Goal: Information Seeking & Learning: Learn about a topic

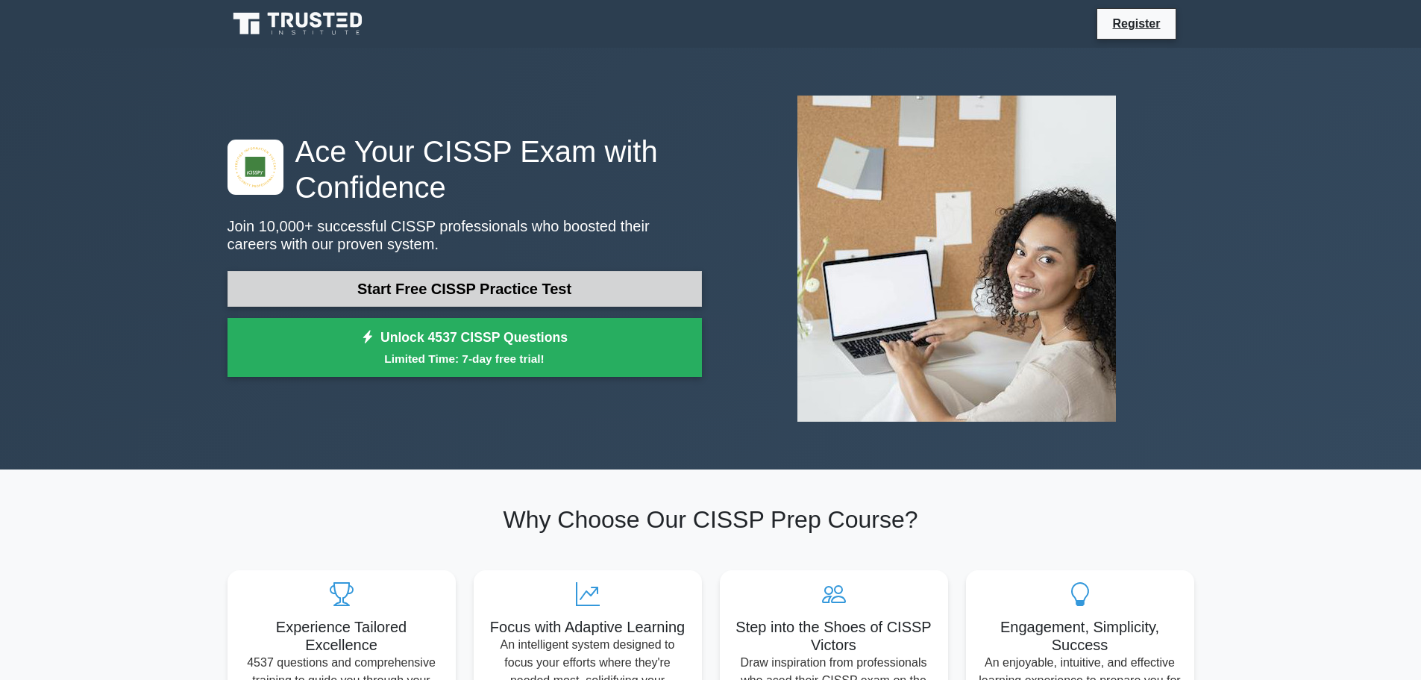
click at [609, 289] on link "Start Free CISSP Practice Test" at bounding box center [465, 289] width 475 height 36
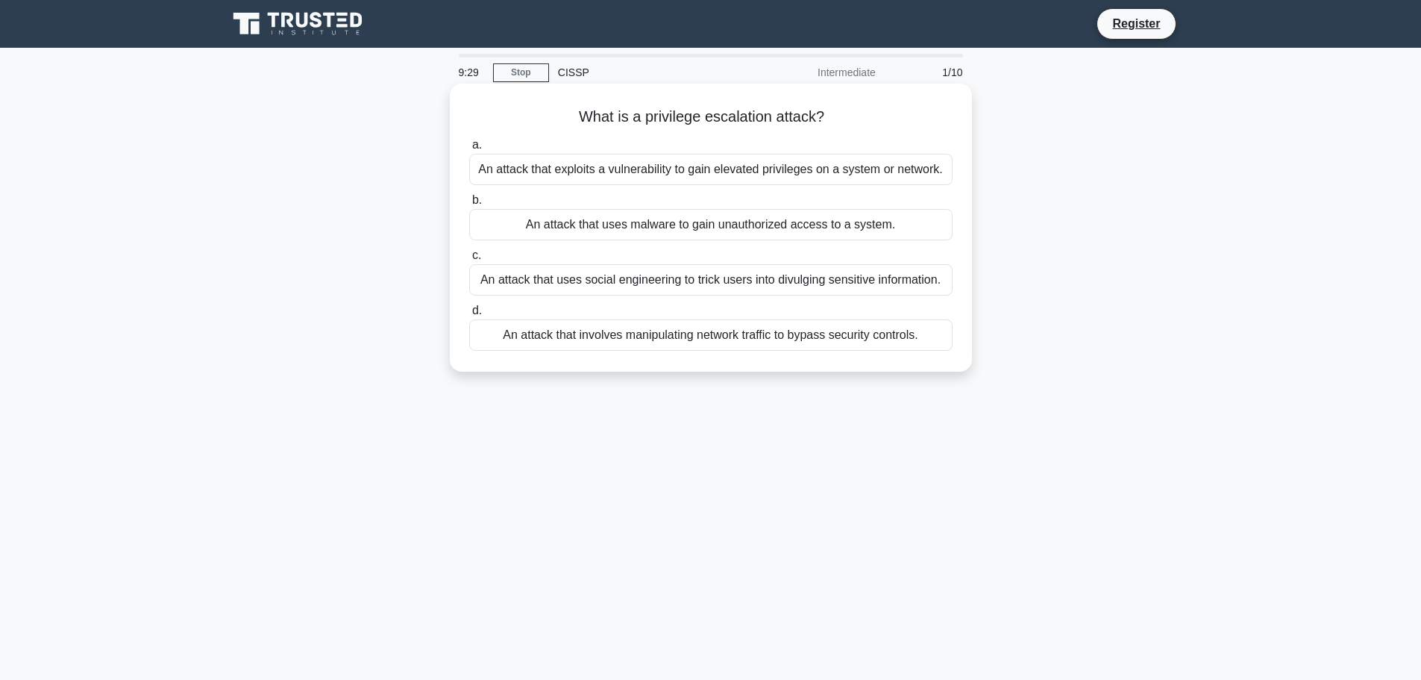
click at [666, 172] on div "An attack that exploits a vulnerability to gain elevated privileges on a system…" at bounding box center [710, 169] width 483 height 31
click at [469, 150] on input "a. An attack that exploits a vulnerability to gain elevated privileges on a sys…" at bounding box center [469, 145] width 0 height 10
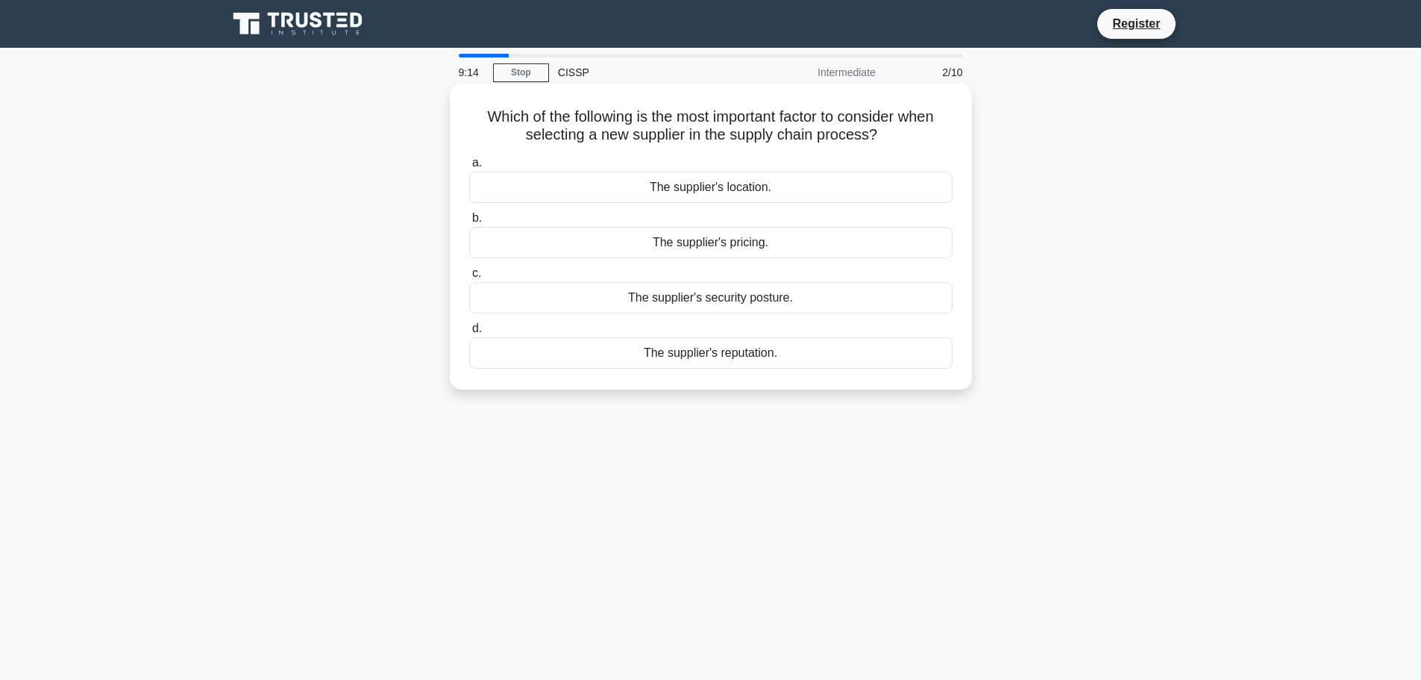
click at [718, 299] on div "The supplier's security posture." at bounding box center [710, 297] width 483 height 31
click at [469, 278] on input "c. The supplier's security posture." at bounding box center [469, 274] width 0 height 10
click at [718, 362] on div "Implementing biometric verification" at bounding box center [710, 352] width 483 height 31
click at [469, 334] on input "d. Implementing biometric verification" at bounding box center [469, 329] width 0 height 10
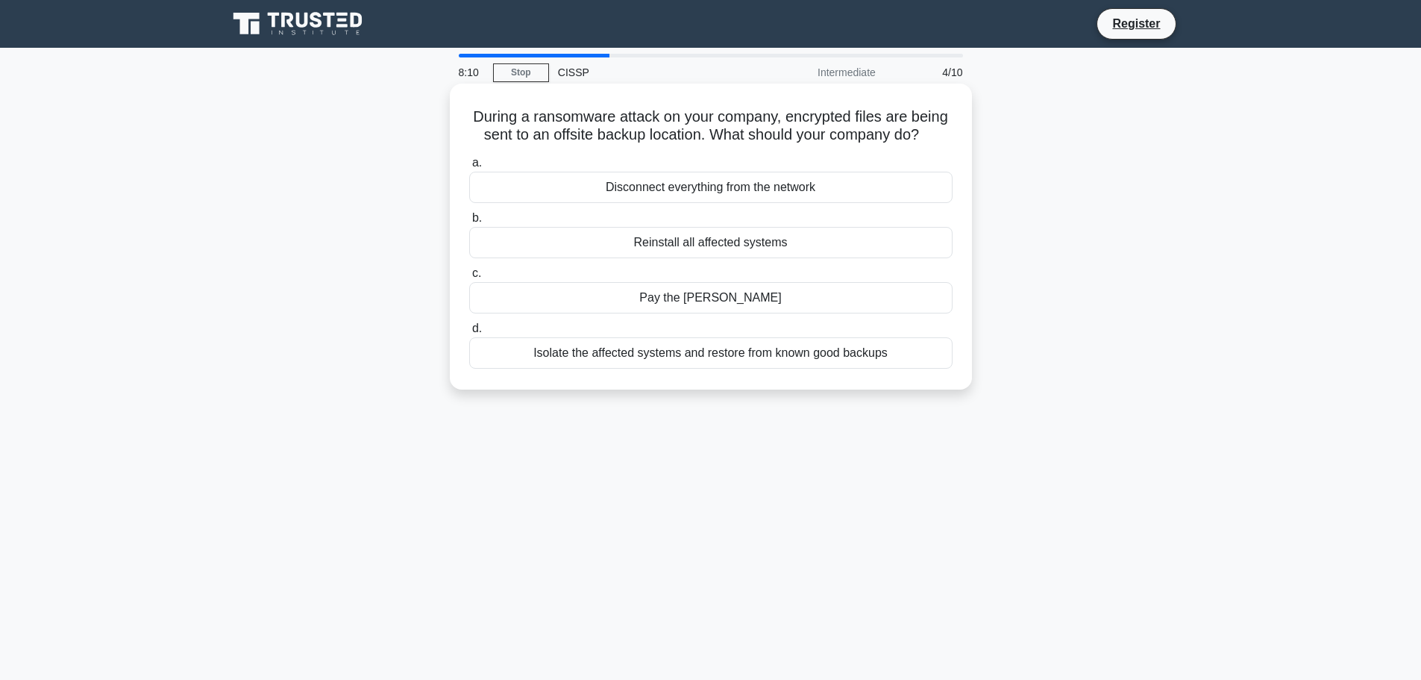
click at [743, 369] on div "Isolate the affected systems and restore from known good backups" at bounding box center [710, 352] width 483 height 31
click at [469, 334] on input "d. Isolate the affected systems and restore from known good backups" at bounding box center [469, 329] width 0 height 10
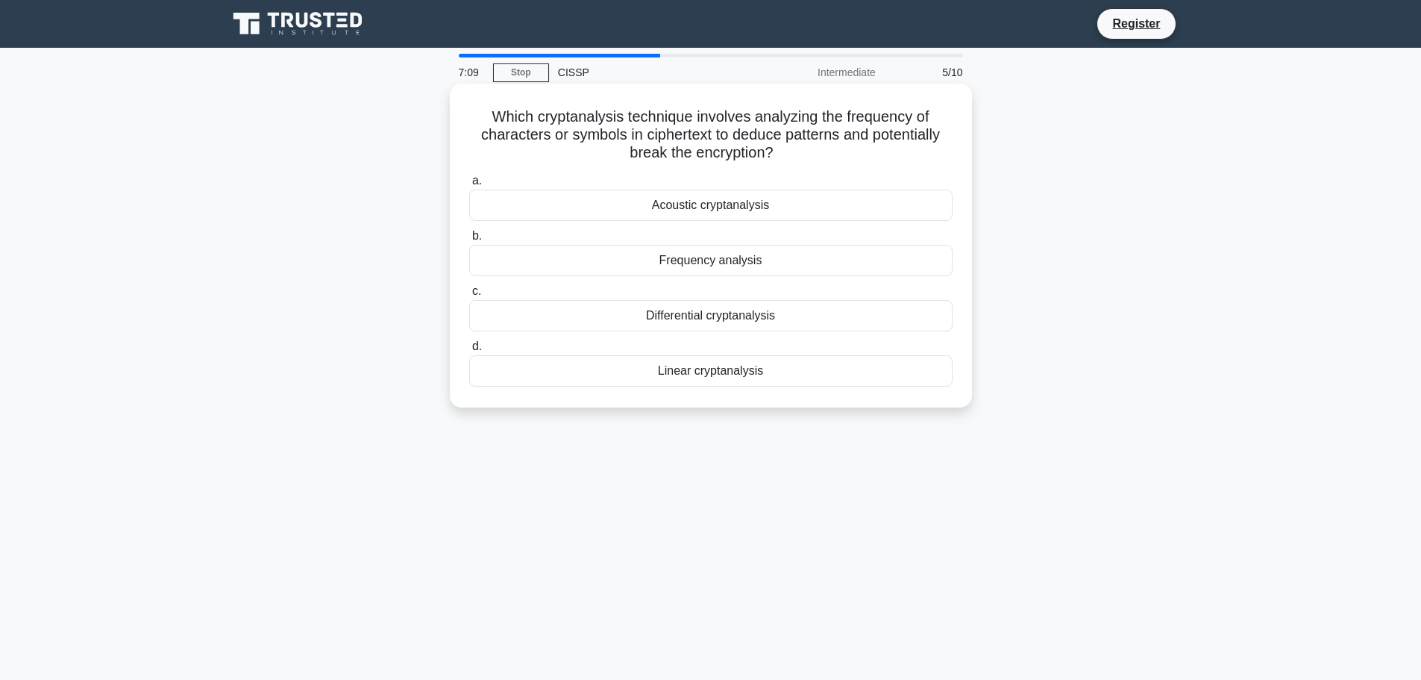
drag, startPoint x: 489, startPoint y: 116, endPoint x: 782, endPoint y: 160, distance: 295.8
click at [782, 160] on h5 "Which cryptanalysis technique involves analyzing the frequency of characters or…" at bounding box center [711, 134] width 486 height 55
copy h5 "Which cryptanalysis technique involves analyzing the frequency of characters or…"
click at [715, 265] on div "Frequency analysis" at bounding box center [710, 260] width 483 height 31
click at [469, 241] on input "b. Frequency analysis" at bounding box center [469, 236] width 0 height 10
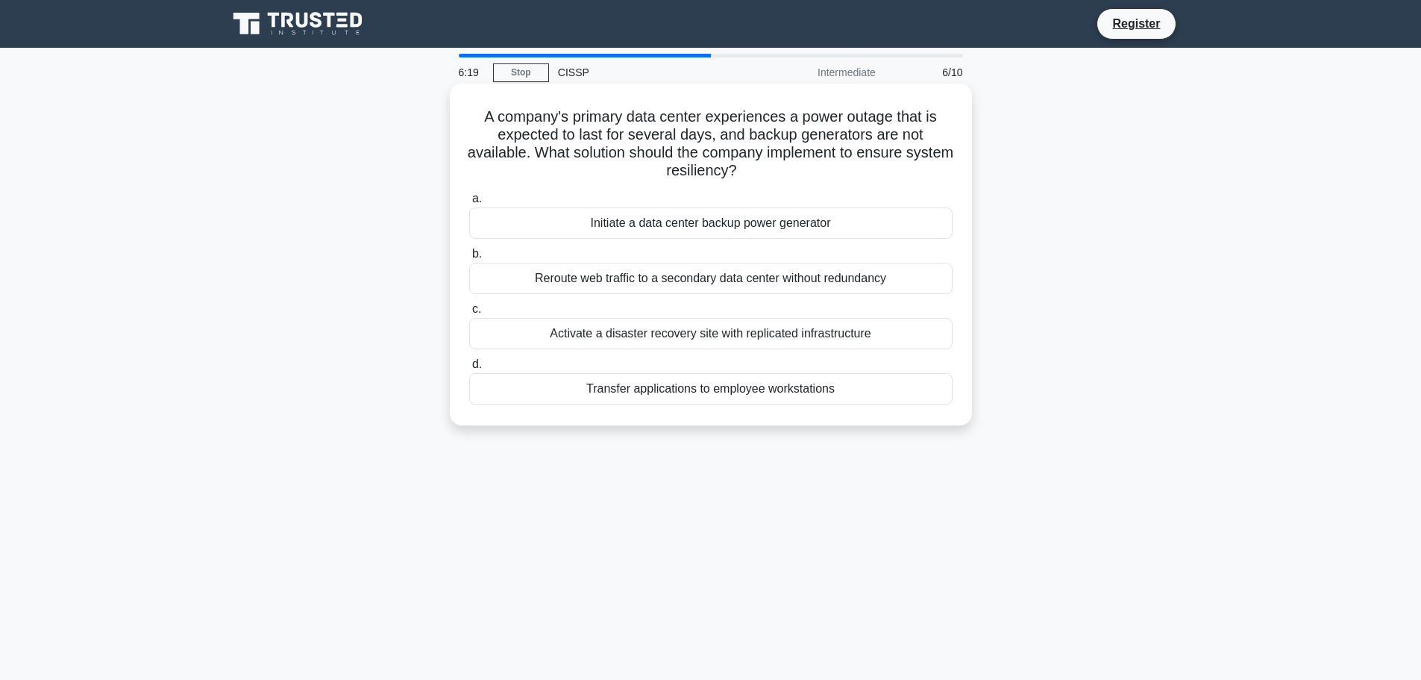
click at [703, 332] on div "Activate a disaster recovery site with replicated infrastructure" at bounding box center [710, 333] width 483 height 31
click at [469, 314] on input "c. Activate a disaster recovery site with replicated infrastructure" at bounding box center [469, 309] width 0 height 10
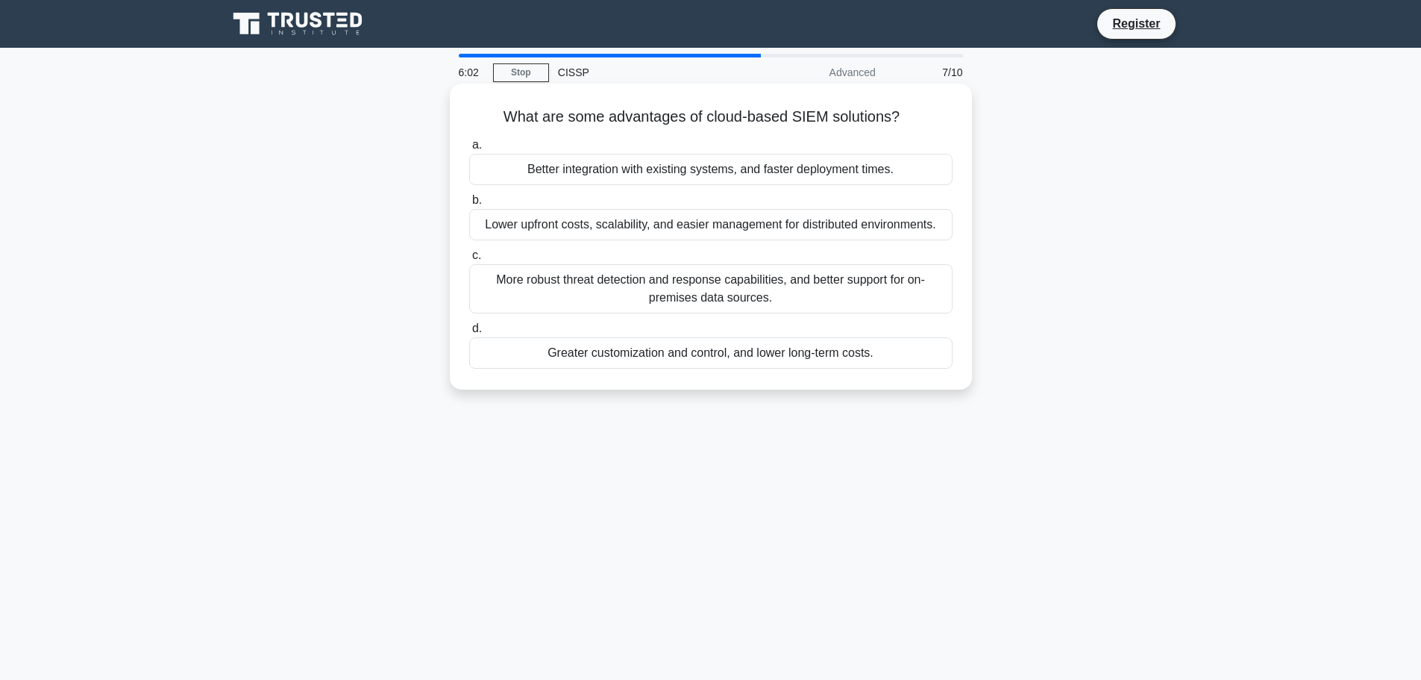
click at [722, 300] on div "More robust threat detection and response capabilities, and better support for …" at bounding box center [710, 288] width 483 height 49
click at [469, 260] on input "c. More robust threat detection and response capabilities, and better support f…" at bounding box center [469, 256] width 0 height 10
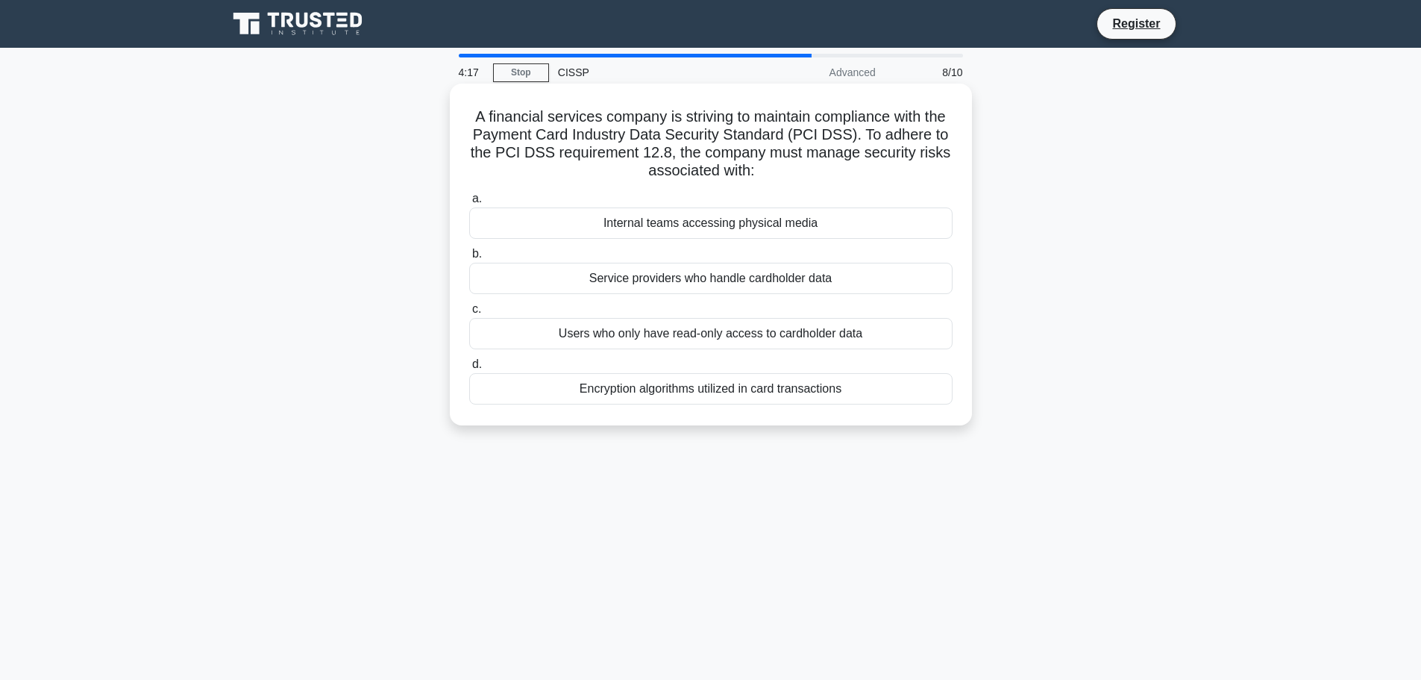
click at [739, 395] on div "Encryption algorithms utilized in card transactions" at bounding box center [710, 388] width 483 height 31
click at [469, 369] on input "d. Encryption algorithms utilized in card transactions" at bounding box center [469, 365] width 0 height 10
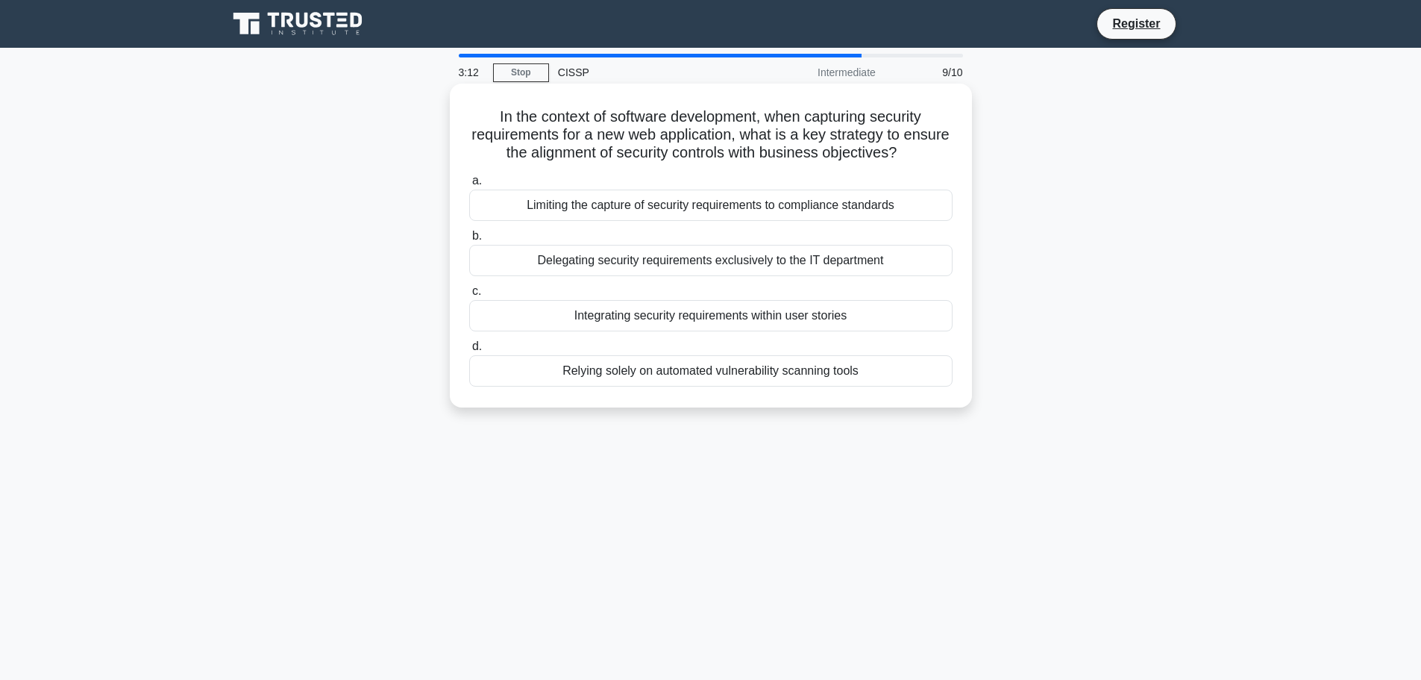
click at [697, 326] on div "Integrating security requirements within user stories" at bounding box center [710, 315] width 483 height 31
click at [469, 296] on input "c. Integrating security requirements within user stories" at bounding box center [469, 291] width 0 height 10
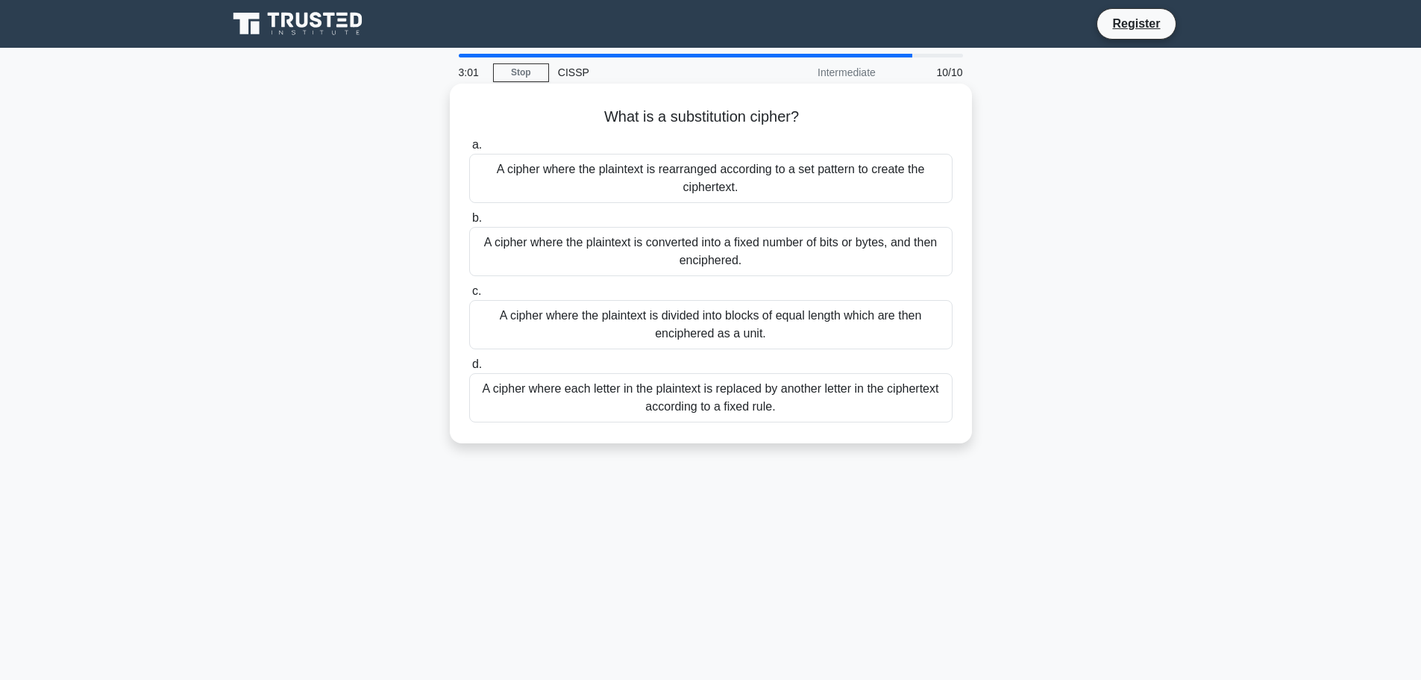
drag, startPoint x: 604, startPoint y: 121, endPoint x: 818, endPoint y: 118, distance: 213.4
click at [818, 118] on h5 "What is a substitution cipher? .spinner_0XTQ{transform-origin:center;animation:…" at bounding box center [711, 116] width 486 height 19
copy h5 "What is a substitution cipher?"
click at [804, 396] on div "A cipher where each letter in the plaintext is replaced by another letter in th…" at bounding box center [710, 397] width 483 height 49
click at [469, 369] on input "d. A cipher where each letter in the plaintext is replaced by another letter in…" at bounding box center [469, 365] width 0 height 10
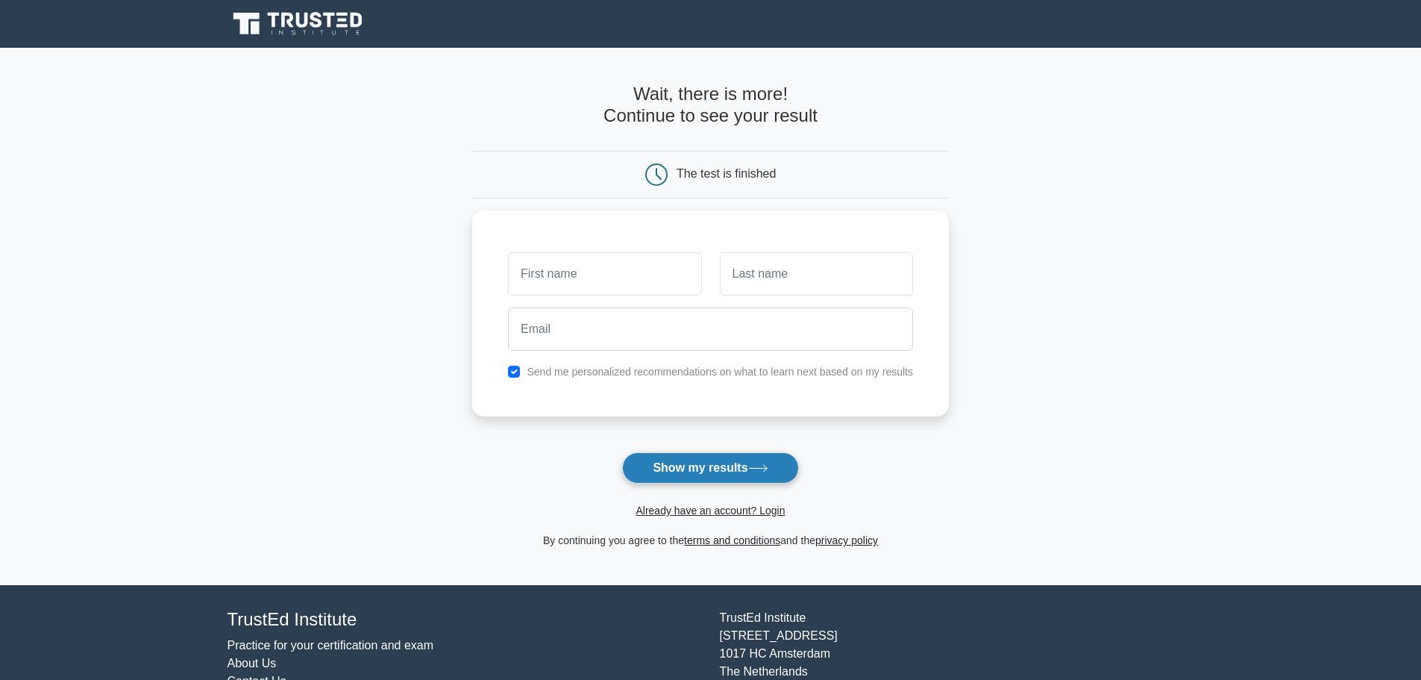
click at [736, 472] on button "Show my results" at bounding box center [710, 467] width 176 height 31
click at [966, 375] on main "Wait, there is more! Continue to see your result The test is finished and the" at bounding box center [710, 316] width 1421 height 537
click at [613, 279] on input "text" at bounding box center [604, 269] width 193 height 43
type input "Rey"
click at [772, 274] on input "text" at bounding box center [816, 269] width 193 height 43
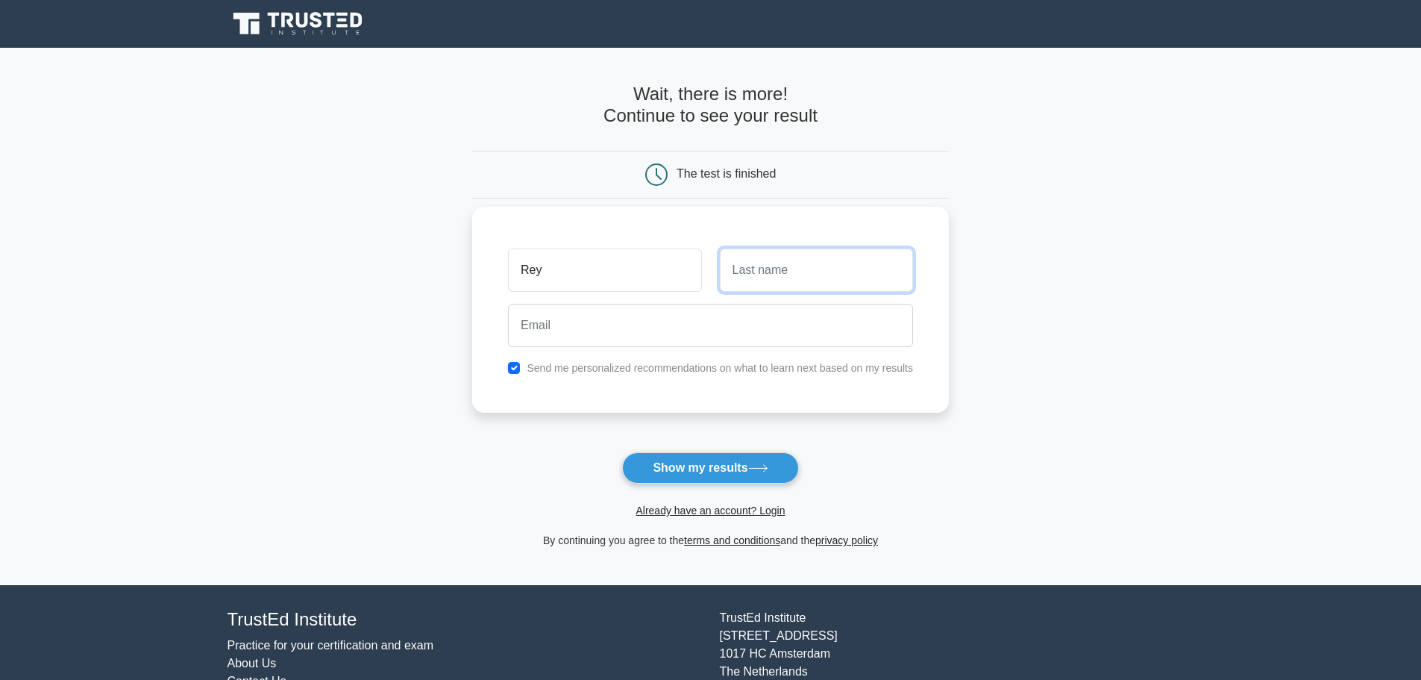
type input "[PERSON_NAME]"
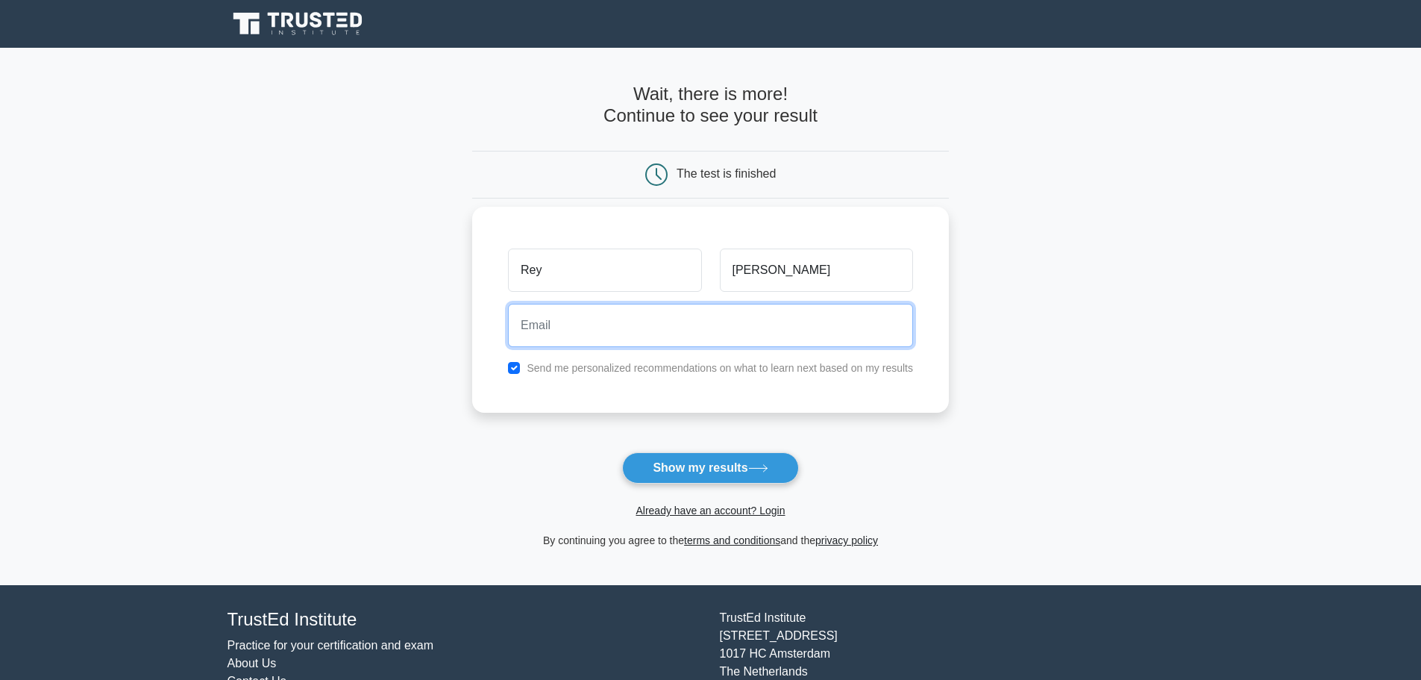
click at [664, 338] on input "email" at bounding box center [710, 325] width 405 height 43
type input "[EMAIL_ADDRESS][DOMAIN_NAME]"
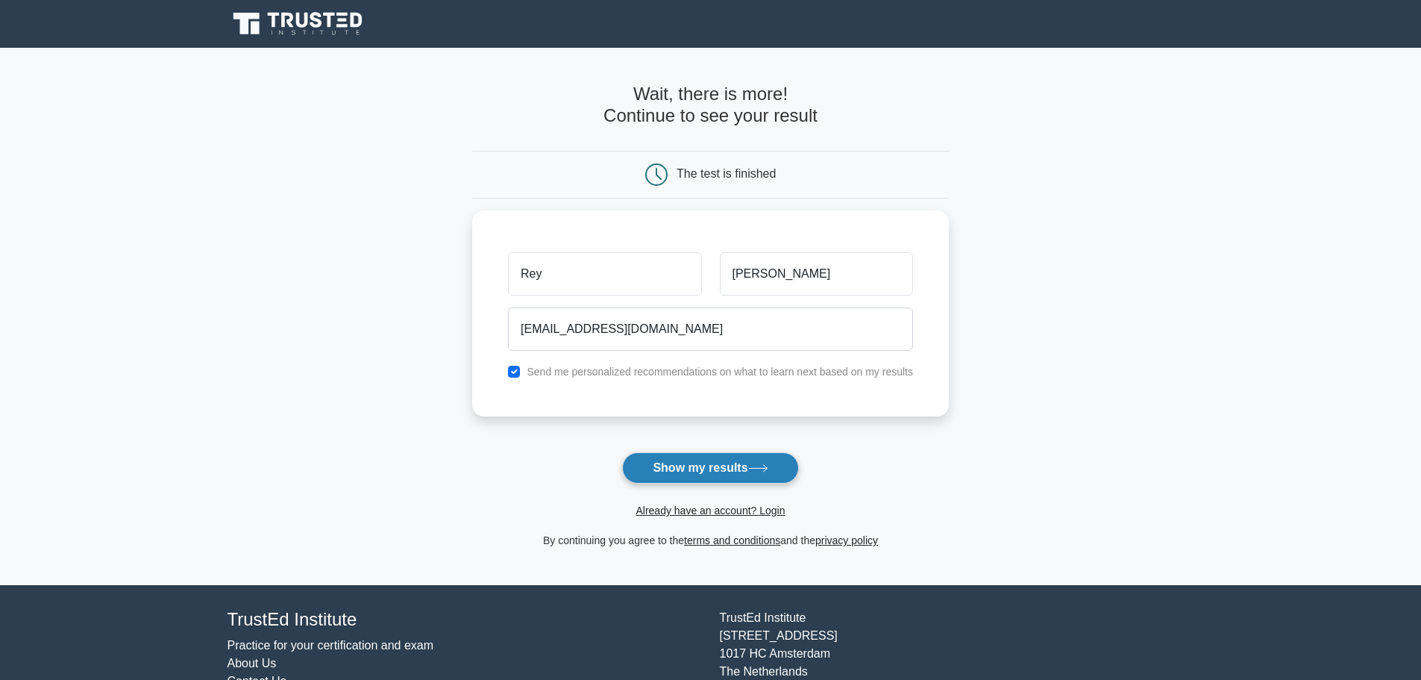
click at [707, 468] on button "Show my results" at bounding box center [710, 467] width 176 height 31
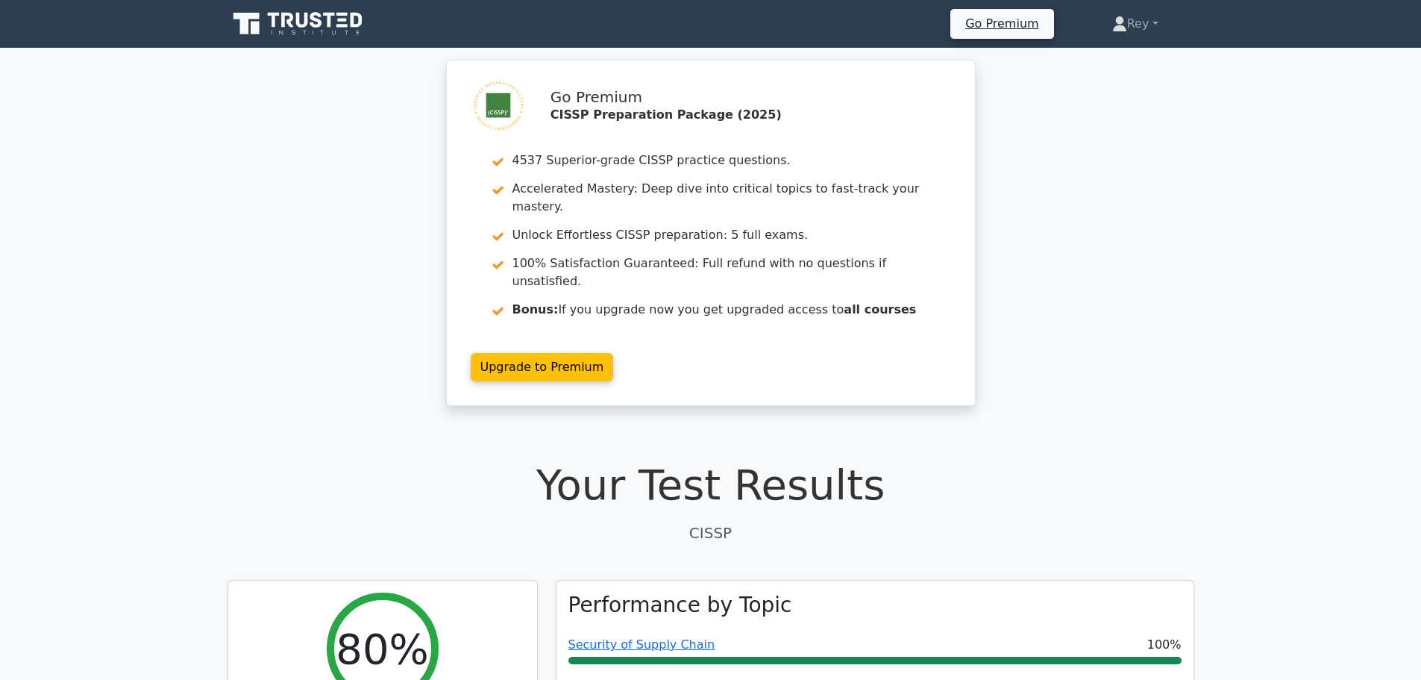
click at [1086, 219] on div "Go Premium CISSP Preparation Package (2025) 4537 Superior-grade CISSP practice …" at bounding box center [710, 242] width 1421 height 364
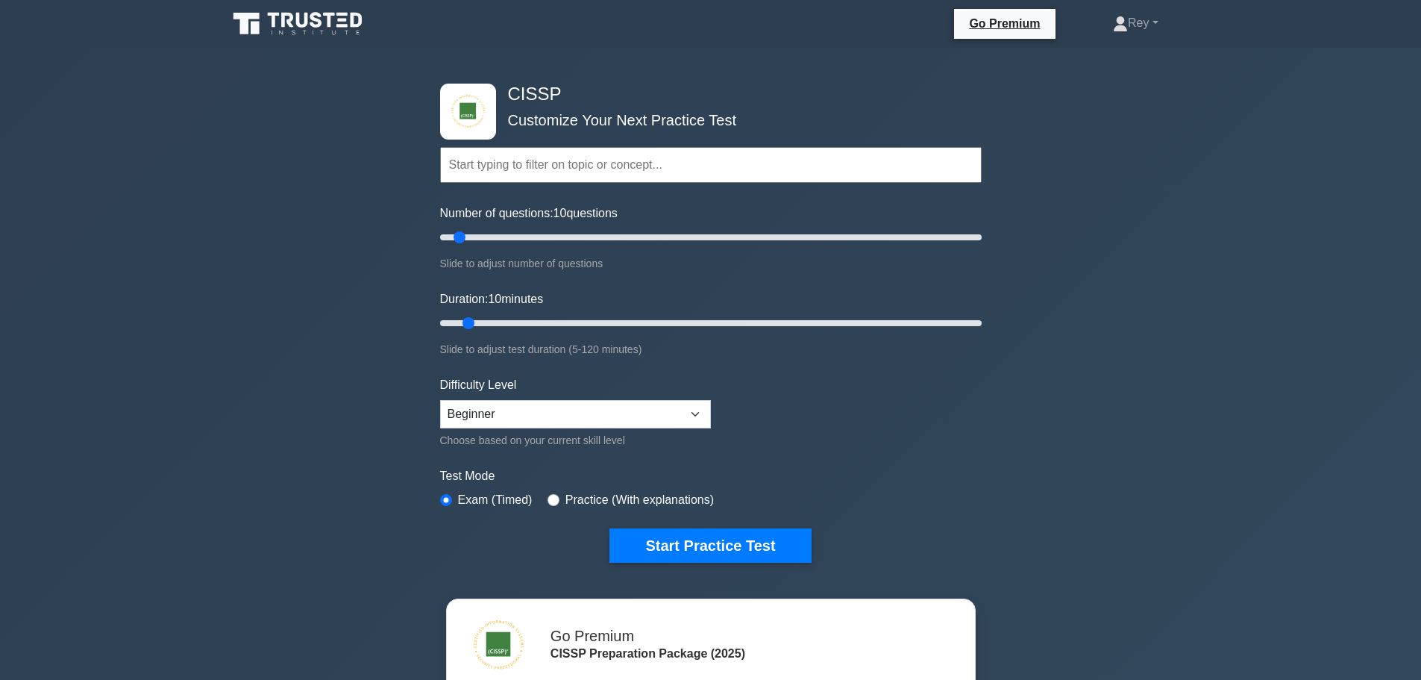
click at [335, 334] on div "CISSP Customize Your Next Practice Test Topics Security and Risk Management Ass…" at bounding box center [710, 489] width 1421 height 882
click at [1153, 170] on div "CISSP Customize Your Next Practice Test Topics Security and Risk Management Ass…" at bounding box center [710, 489] width 1421 height 882
